Goal: Communication & Community: Answer question/provide support

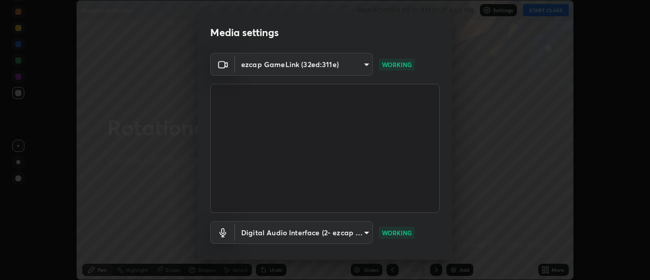
scroll to position [53, 0]
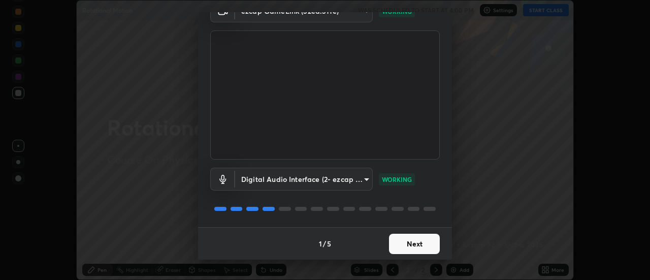
click at [398, 242] on button "Next" at bounding box center [414, 244] width 51 height 20
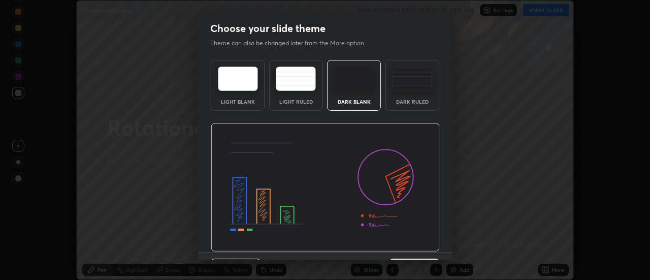
click at [400, 246] on img at bounding box center [325, 187] width 229 height 129
click at [401, 248] on img at bounding box center [325, 187] width 229 height 129
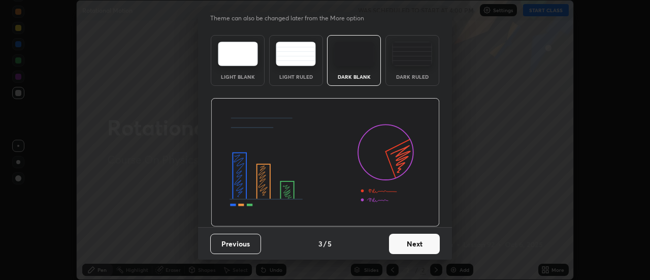
click at [400, 242] on button "Next" at bounding box center [414, 244] width 51 height 20
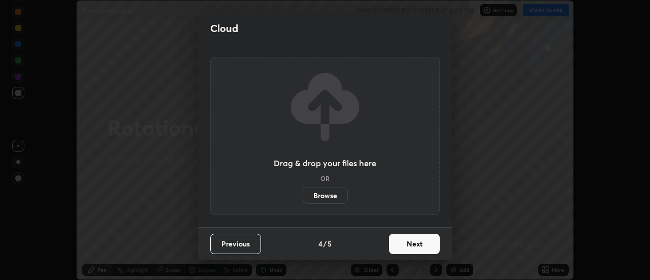
click at [401, 245] on button "Next" at bounding box center [414, 244] width 51 height 20
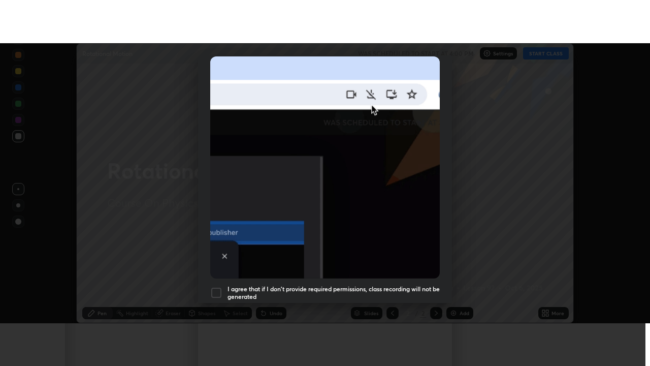
scroll to position [260, 0]
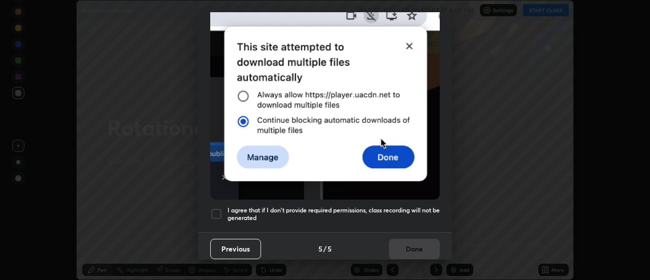
click at [216, 208] on div at bounding box center [216, 214] width 12 height 12
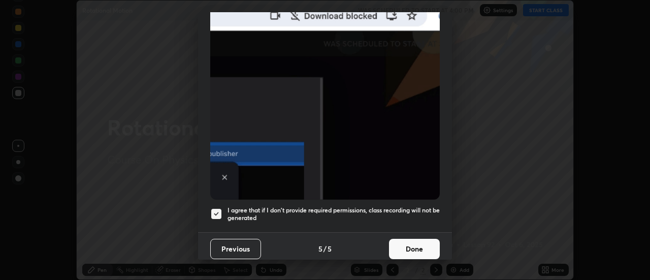
click at [401, 242] on button "Done" at bounding box center [414, 249] width 51 height 20
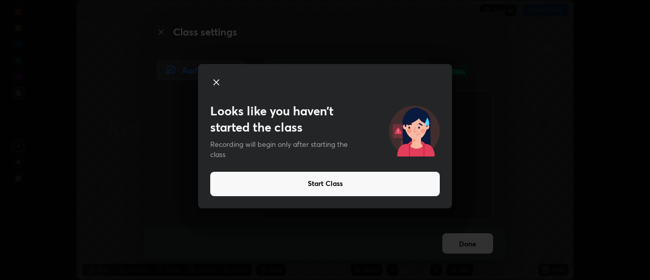
click at [317, 181] on button "Start Class" at bounding box center [325, 184] width 230 height 24
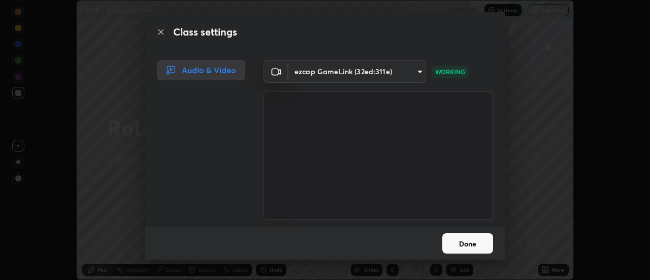
click at [462, 239] on button "Done" at bounding box center [467, 243] width 51 height 20
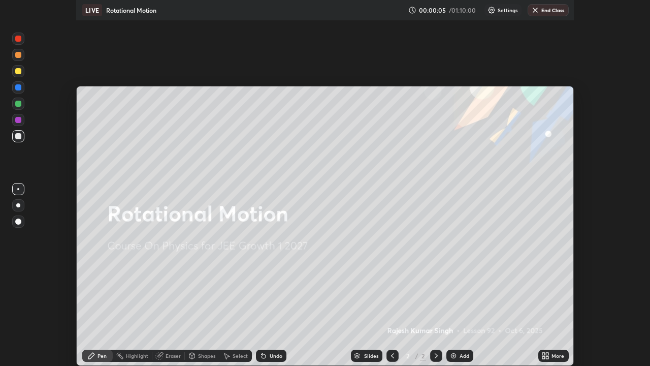
scroll to position [366, 650]
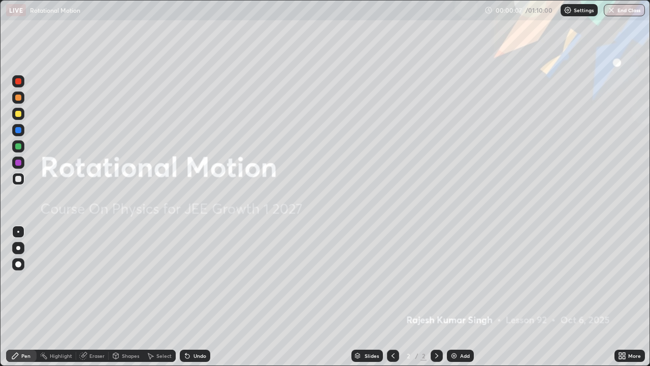
click at [460, 279] on div "Add" at bounding box center [465, 355] width 10 height 5
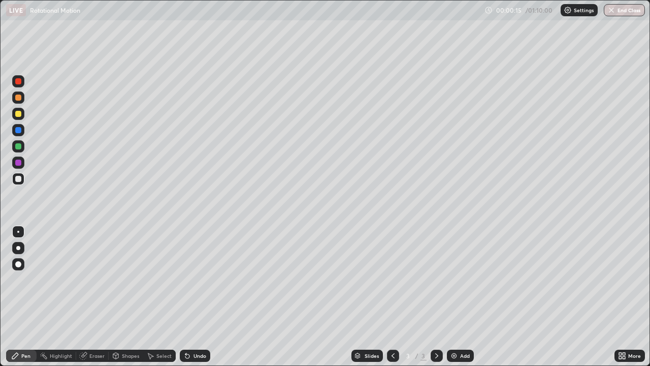
click at [98, 279] on div "Eraser" at bounding box center [96, 355] width 15 height 5
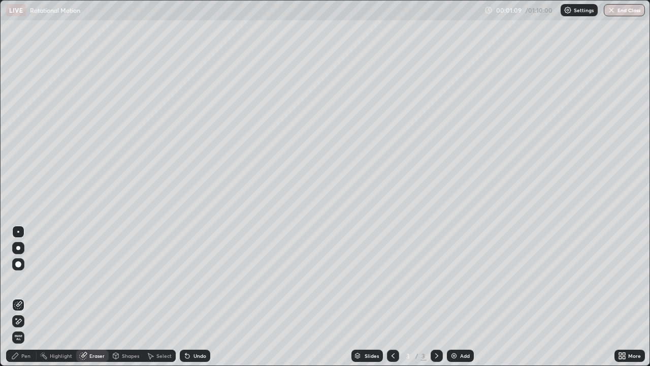
click at [30, 279] on div "Pen" at bounding box center [21, 355] width 30 height 12
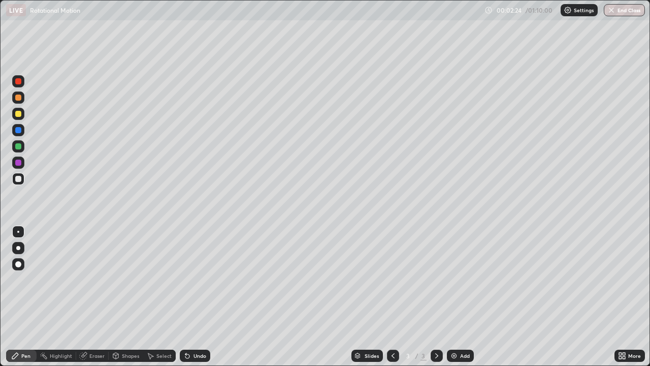
click at [19, 115] on div at bounding box center [18, 114] width 6 height 6
click at [202, 279] on div "Undo" at bounding box center [199, 355] width 13 height 5
click at [20, 178] on div at bounding box center [18, 179] width 6 height 6
click at [453, 279] on img at bounding box center [454, 355] width 8 height 8
click at [123, 279] on div "Shapes" at bounding box center [130, 355] width 17 height 5
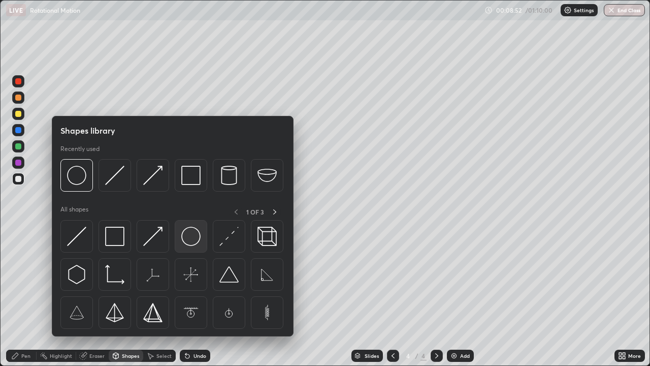
click at [190, 239] on img at bounding box center [190, 235] width 19 height 19
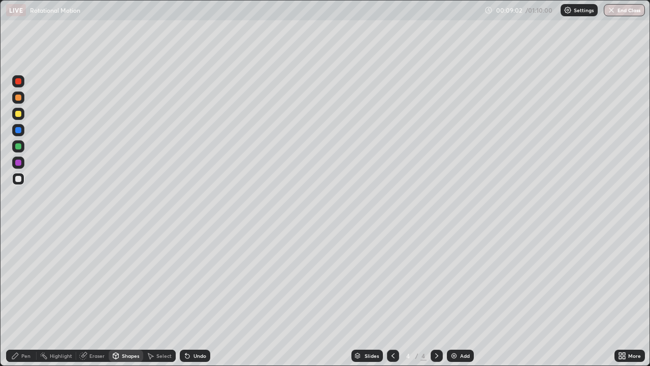
click at [25, 279] on div "Pen" at bounding box center [25, 355] width 9 height 5
click at [199, 279] on div "Undo" at bounding box center [199, 355] width 13 height 5
click at [197, 279] on div "Undo" at bounding box center [199, 355] width 13 height 5
click at [197, 279] on div "Undo" at bounding box center [195, 355] width 30 height 12
click at [22, 114] on div at bounding box center [18, 114] width 12 height 12
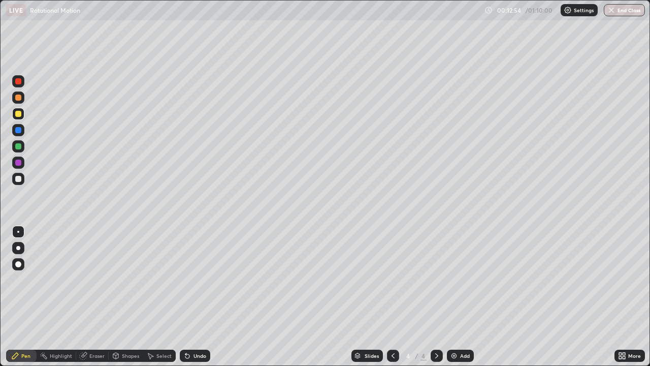
click at [393, 279] on icon at bounding box center [393, 355] width 8 height 8
click at [436, 279] on icon at bounding box center [437, 355] width 8 height 8
click at [197, 279] on div "Undo" at bounding box center [195, 355] width 30 height 12
click at [196, 279] on div "Undo" at bounding box center [195, 355] width 30 height 12
click at [20, 179] on div at bounding box center [18, 179] width 6 height 6
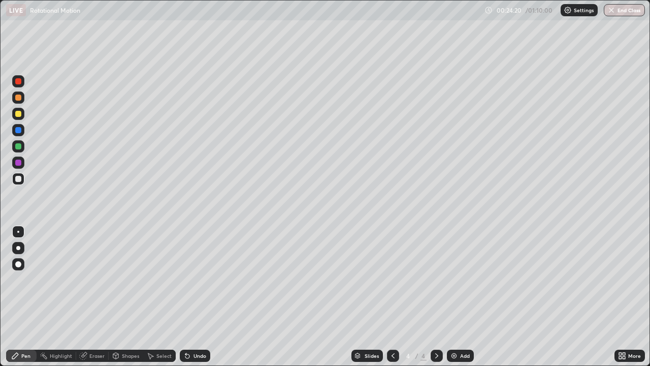
click at [127, 279] on div "Shapes" at bounding box center [130, 355] width 17 height 5
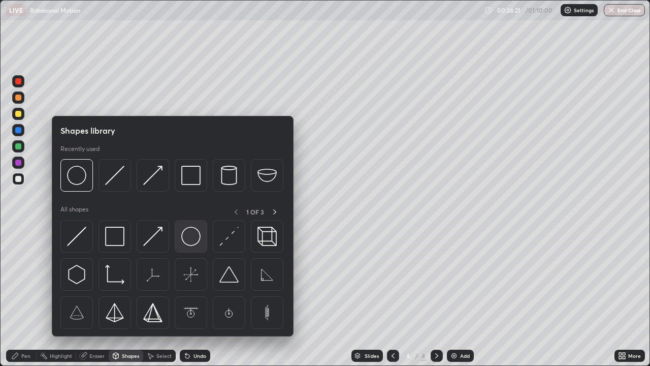
click at [187, 239] on img at bounding box center [190, 235] width 19 height 19
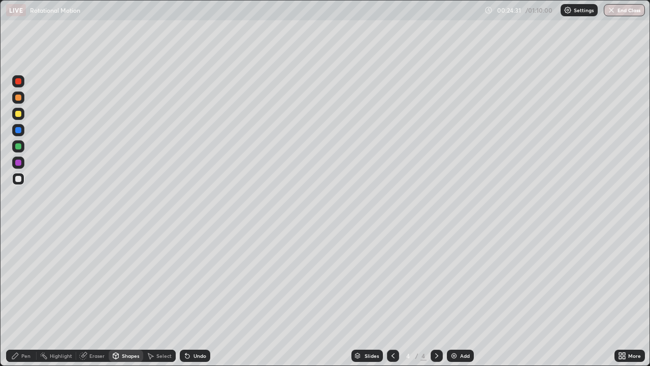
click at [30, 279] on div "Pen" at bounding box center [25, 355] width 9 height 5
click at [458, 279] on div "Add" at bounding box center [460, 355] width 27 height 12
click at [130, 279] on div "Shapes" at bounding box center [130, 355] width 17 height 5
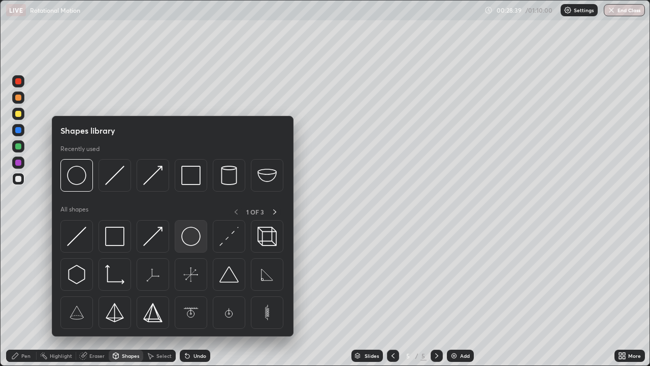
click at [194, 237] on img at bounding box center [190, 235] width 19 height 19
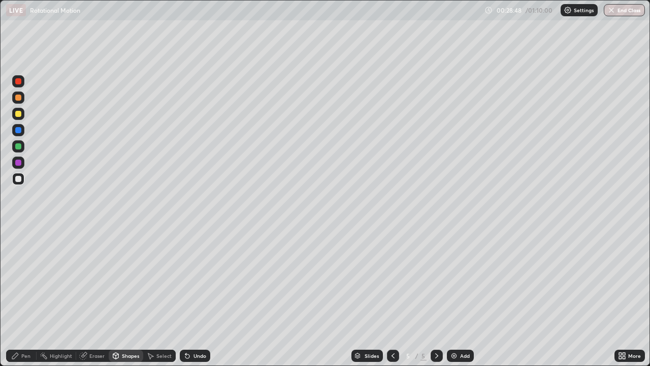
click at [28, 279] on div "Pen" at bounding box center [25, 355] width 9 height 5
click at [197, 279] on div "Undo" at bounding box center [199, 355] width 13 height 5
click at [200, 279] on div "Undo" at bounding box center [199, 355] width 13 height 5
click at [391, 279] on icon at bounding box center [393, 355] width 8 height 8
click at [436, 279] on icon at bounding box center [437, 355] width 8 height 8
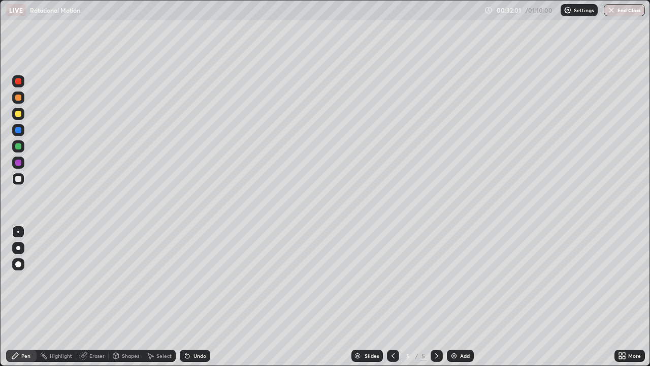
click at [23, 143] on div at bounding box center [18, 146] width 12 height 12
click at [457, 279] on div "Add" at bounding box center [460, 355] width 27 height 12
click at [126, 279] on div "Shapes" at bounding box center [130, 355] width 17 height 5
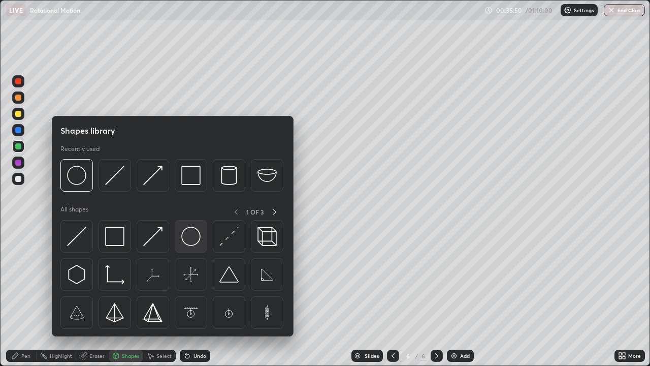
click at [194, 233] on img at bounding box center [190, 235] width 19 height 19
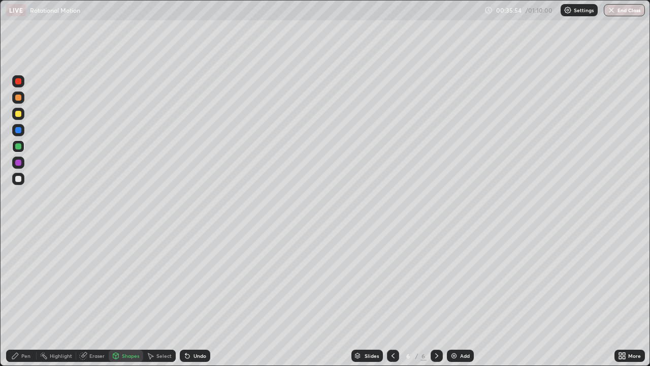
click at [27, 279] on div "Pen" at bounding box center [25, 355] width 9 height 5
click at [23, 177] on div at bounding box center [18, 179] width 12 height 12
click at [19, 114] on div at bounding box center [18, 114] width 6 height 6
click at [199, 279] on div "Undo" at bounding box center [199, 355] width 13 height 5
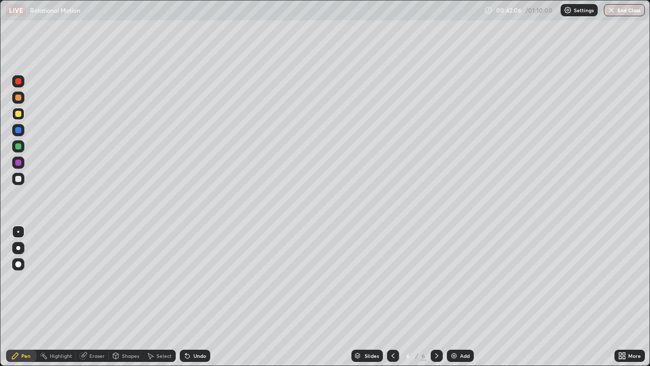
click at [198, 279] on div "Undo" at bounding box center [199, 355] width 13 height 5
click at [197, 279] on div "Undo" at bounding box center [199, 355] width 13 height 5
click at [196, 279] on div "Undo" at bounding box center [199, 355] width 13 height 5
click at [194, 279] on div "Undo" at bounding box center [199, 355] width 13 height 5
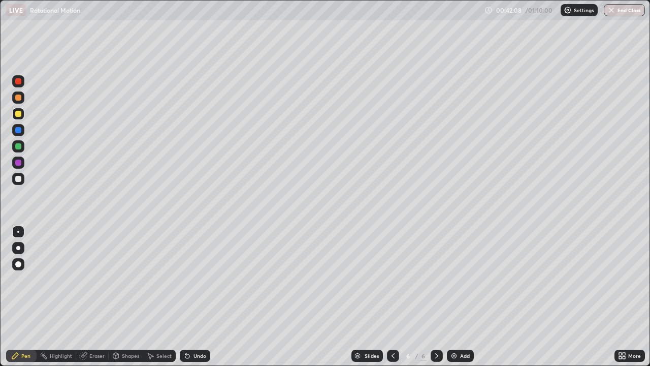
click at [194, 279] on div "Undo" at bounding box center [199, 355] width 13 height 5
click at [466, 279] on div "Add" at bounding box center [465, 355] width 10 height 5
click at [20, 179] on div at bounding box center [18, 179] width 6 height 6
click at [16, 114] on div at bounding box center [18, 114] width 6 height 6
click at [134, 279] on div "Shapes" at bounding box center [130, 355] width 17 height 5
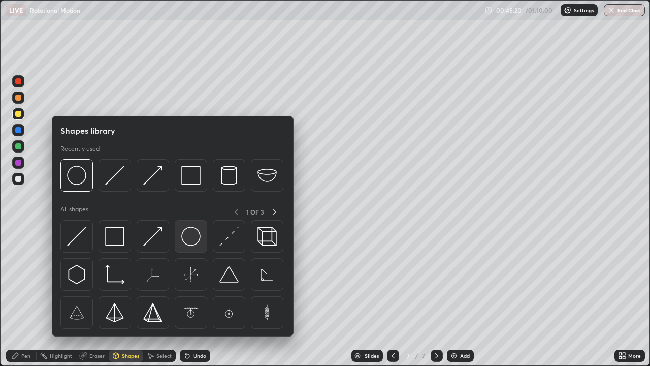
click at [187, 234] on img at bounding box center [190, 235] width 19 height 19
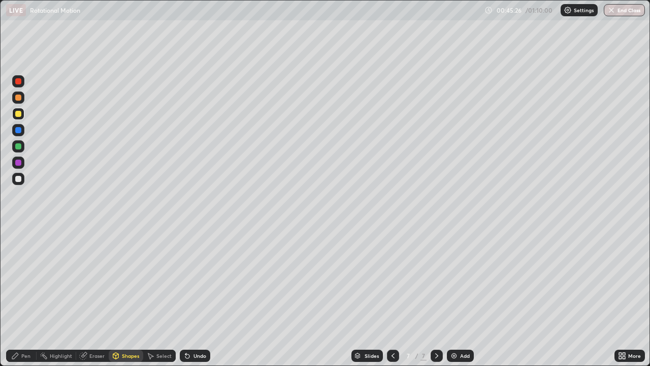
click at [29, 279] on div "Pen" at bounding box center [21, 355] width 30 height 12
click at [126, 279] on div "Shapes" at bounding box center [130, 355] width 17 height 5
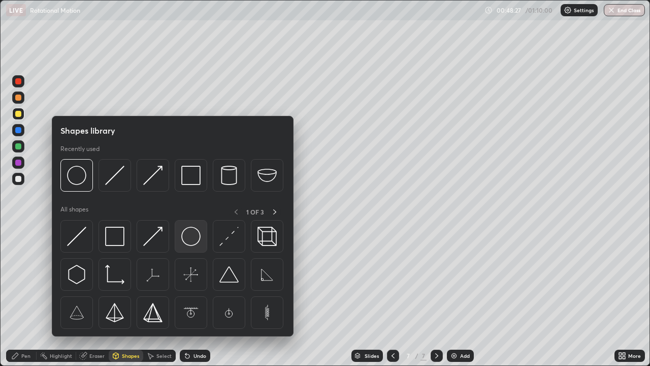
click at [186, 241] on img at bounding box center [190, 235] width 19 height 19
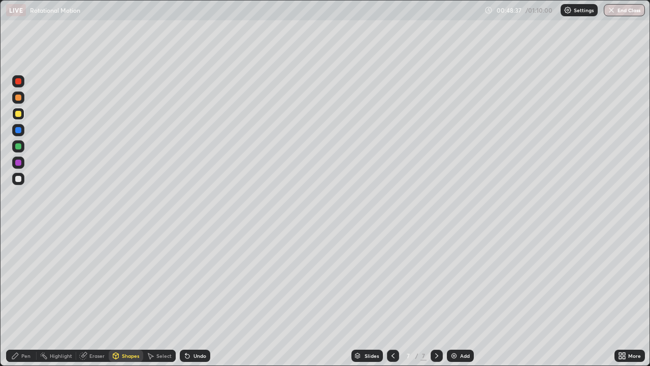
click at [23, 279] on div "Pen" at bounding box center [25, 355] width 9 height 5
click at [198, 279] on div "Undo" at bounding box center [199, 355] width 13 height 5
click at [17, 180] on div at bounding box center [18, 179] width 6 height 6
click at [117, 279] on div "Shapes" at bounding box center [126, 355] width 35 height 20
click at [125, 279] on div "Shapes" at bounding box center [126, 355] width 35 height 20
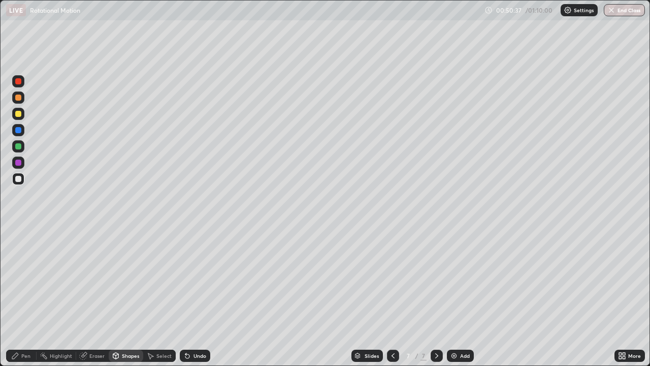
click at [126, 279] on div "Shapes" at bounding box center [126, 355] width 35 height 20
click at [26, 279] on div "Pen" at bounding box center [25, 355] width 9 height 5
click at [120, 279] on div "Shapes" at bounding box center [126, 355] width 35 height 20
click at [26, 279] on div "Pen" at bounding box center [25, 355] width 9 height 5
click at [269, 279] on div "Slides 7 / 7 Add" at bounding box center [412, 355] width 404 height 20
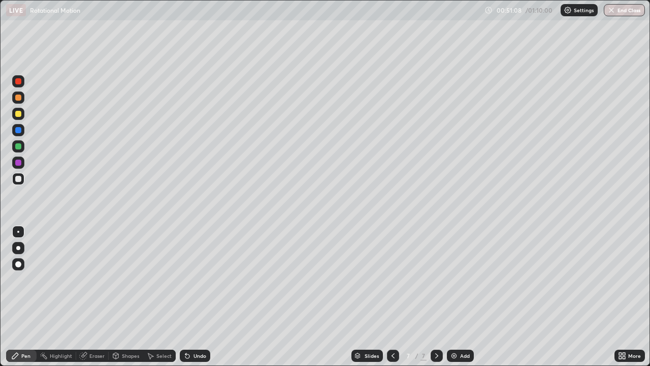
click at [280, 279] on div "Slides 7 / 7 Add" at bounding box center [412, 355] width 404 height 20
click at [460, 279] on div "Add" at bounding box center [460, 355] width 27 height 12
click at [124, 279] on div "Shapes" at bounding box center [130, 355] width 17 height 5
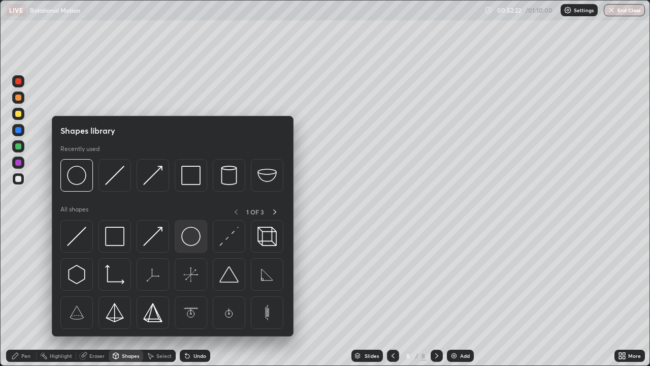
click at [181, 231] on div at bounding box center [191, 236] width 32 height 32
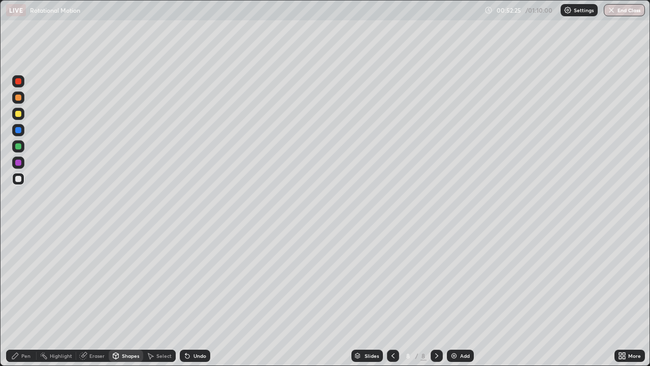
click at [24, 279] on div "Pen" at bounding box center [21, 355] width 30 height 12
click at [200, 279] on div "Undo" at bounding box center [199, 355] width 13 height 5
click at [19, 114] on div at bounding box center [18, 114] width 6 height 6
click at [196, 279] on div "Undo" at bounding box center [199, 355] width 13 height 5
click at [197, 279] on div "Undo" at bounding box center [199, 355] width 13 height 5
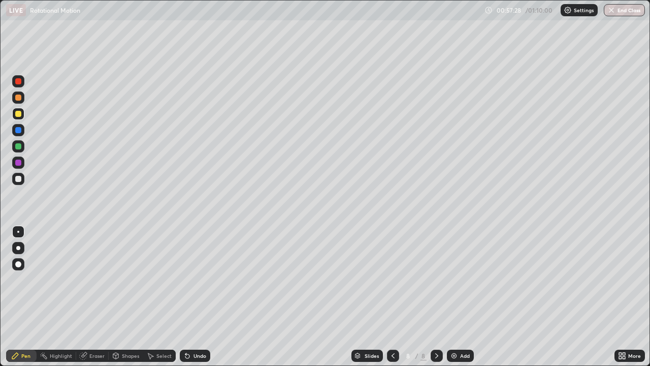
click at [608, 10] on img "button" at bounding box center [611, 10] width 8 height 8
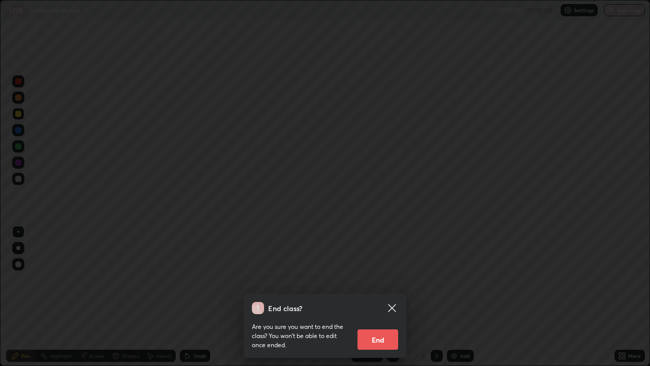
click at [380, 279] on button "End" at bounding box center [377, 339] width 41 height 20
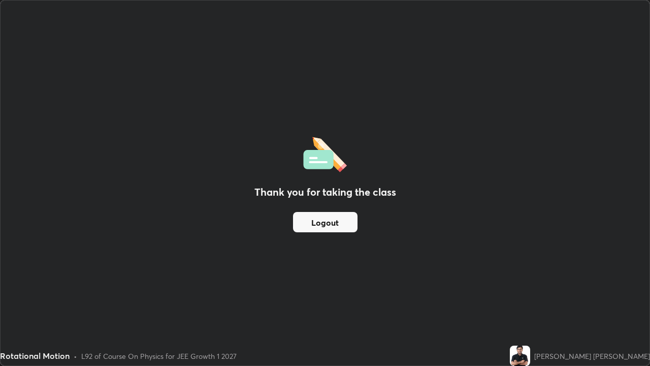
click at [332, 224] on button "Logout" at bounding box center [325, 222] width 64 height 20
